Goal: Task Accomplishment & Management: Manage account settings

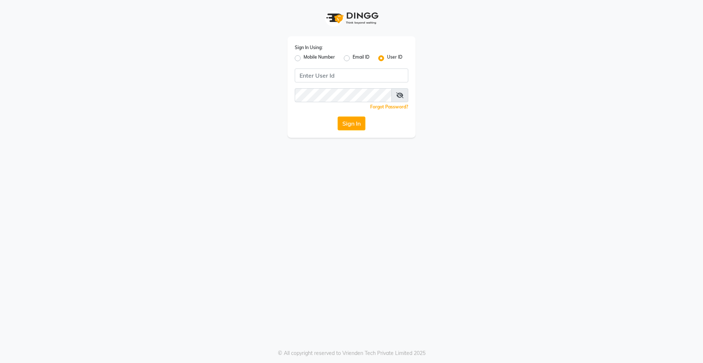
click at [304, 60] on label "Mobile Number" at bounding box center [319, 58] width 31 height 9
click at [304, 59] on input "Mobile Number" at bounding box center [306, 56] width 5 height 5
radio input "true"
radio input "false"
click at [340, 76] on input "Username" at bounding box center [363, 75] width 89 height 14
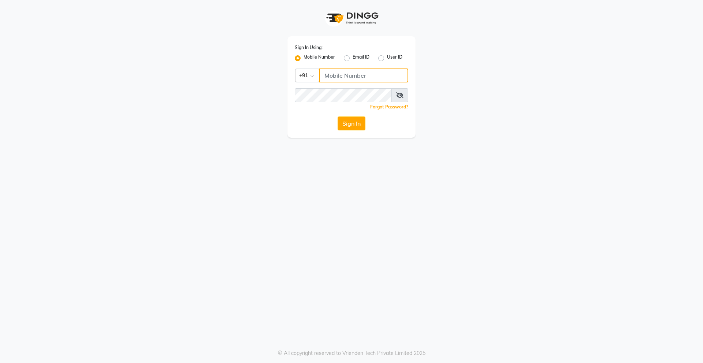
type input "9920225009"
click at [355, 120] on button "Sign In" at bounding box center [352, 123] width 28 height 14
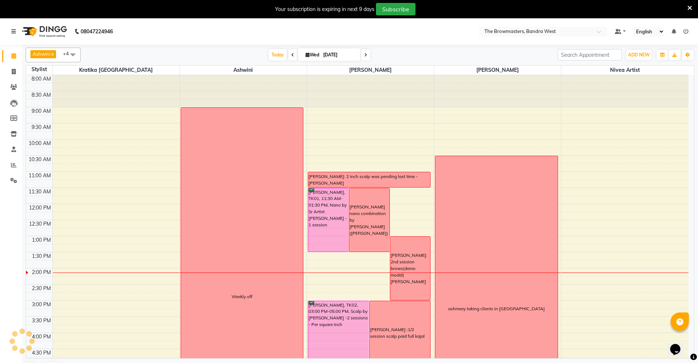
click at [330, 55] on input "[DATE]" at bounding box center [339, 54] width 37 height 11
select select "9"
select select "2025"
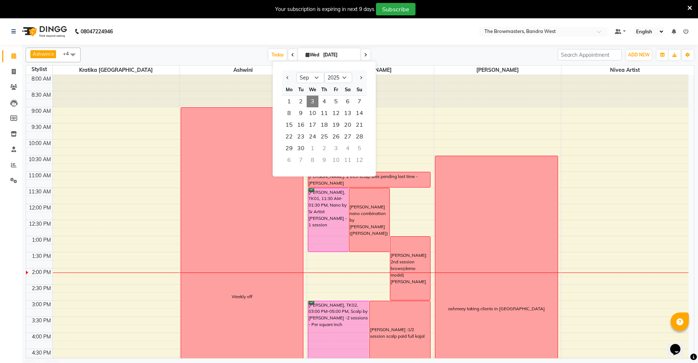
click at [312, 100] on span "3" at bounding box center [313, 102] width 12 height 12
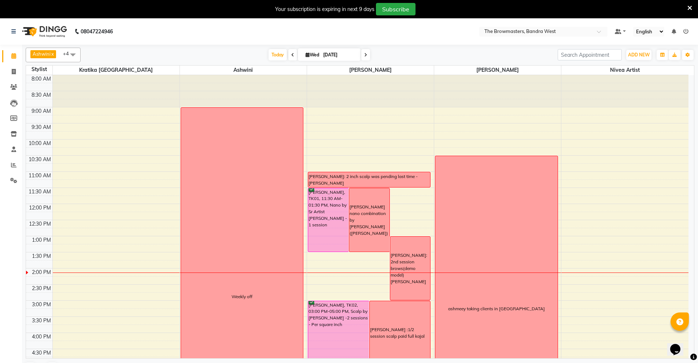
click at [337, 52] on input "[DATE]" at bounding box center [339, 54] width 37 height 11
select select "9"
select select "2025"
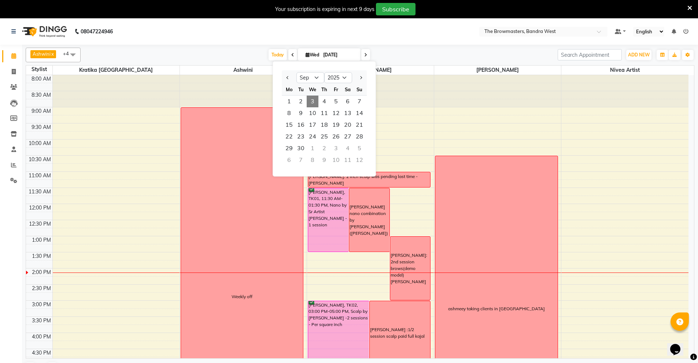
click at [311, 100] on span "3" at bounding box center [313, 102] width 12 height 12
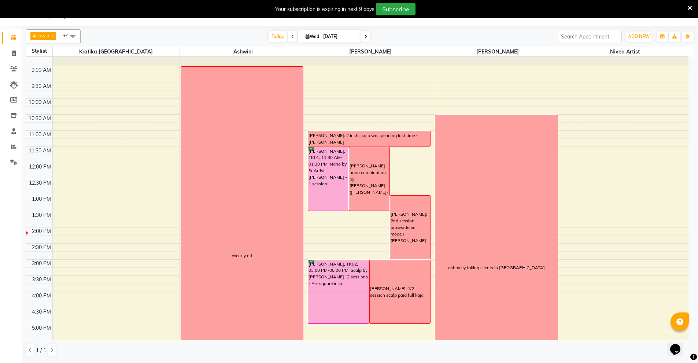
scroll to position [136, 0]
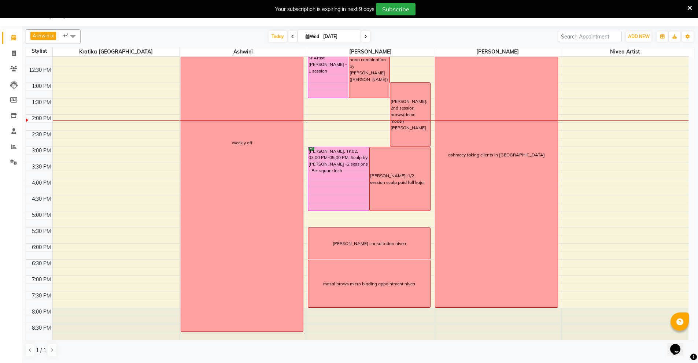
click at [338, 35] on input "[DATE]" at bounding box center [339, 36] width 37 height 11
select select "9"
select select "2025"
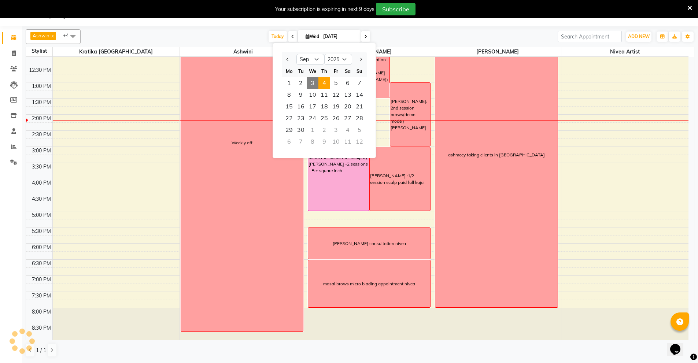
click at [325, 82] on span "4" at bounding box center [324, 83] width 12 height 12
type input "[DATE]"
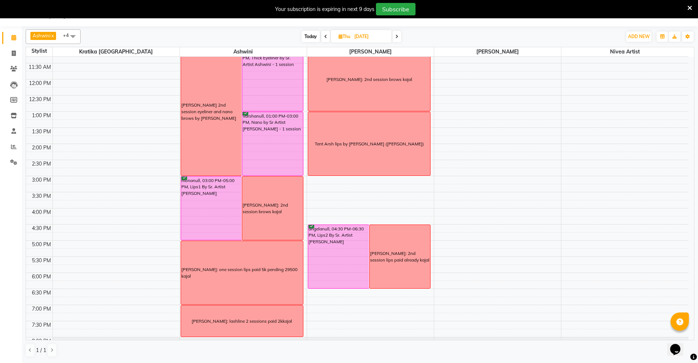
scroll to position [107, 0]
